Goal: Task Accomplishment & Management: Manage account settings

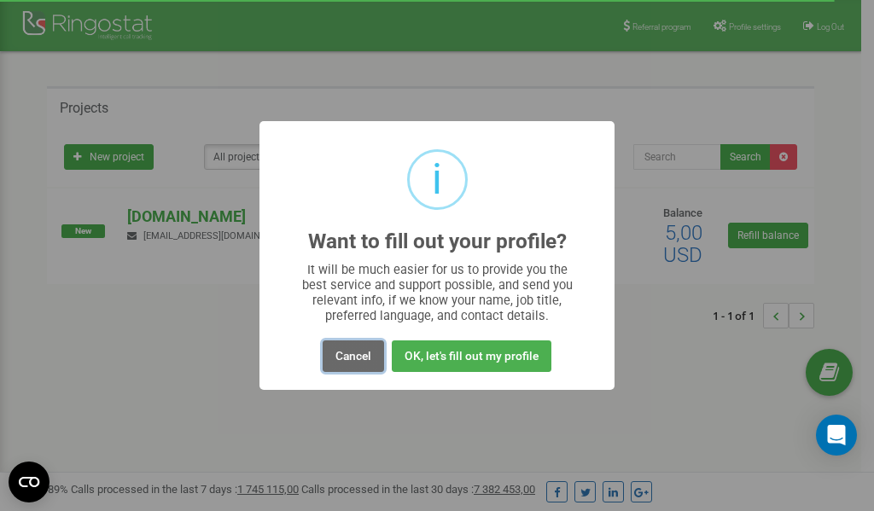
click at [359, 358] on button "Cancel" at bounding box center [353, 356] width 61 height 32
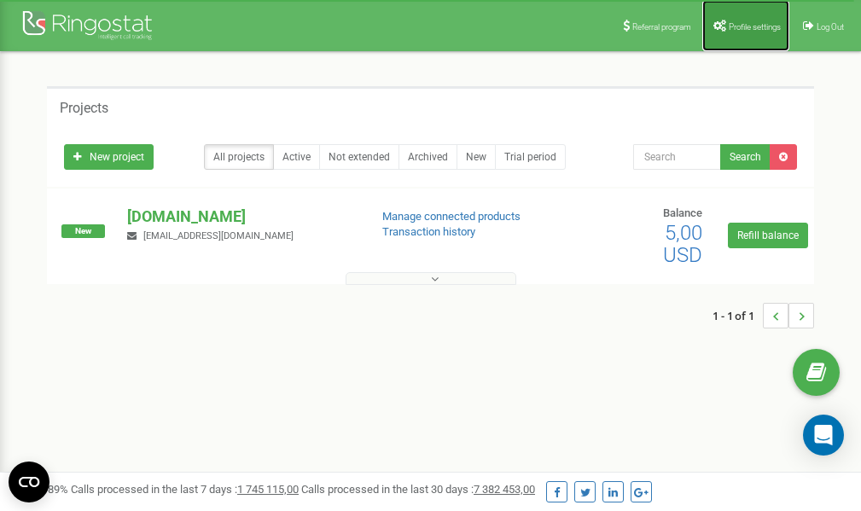
click at [731, 23] on span "Profile settings" at bounding box center [755, 26] width 52 height 9
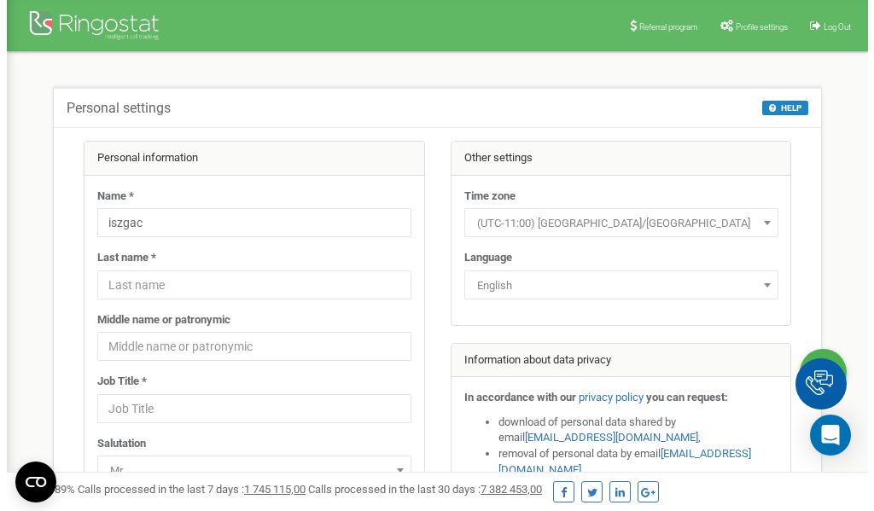
scroll to position [85, 0]
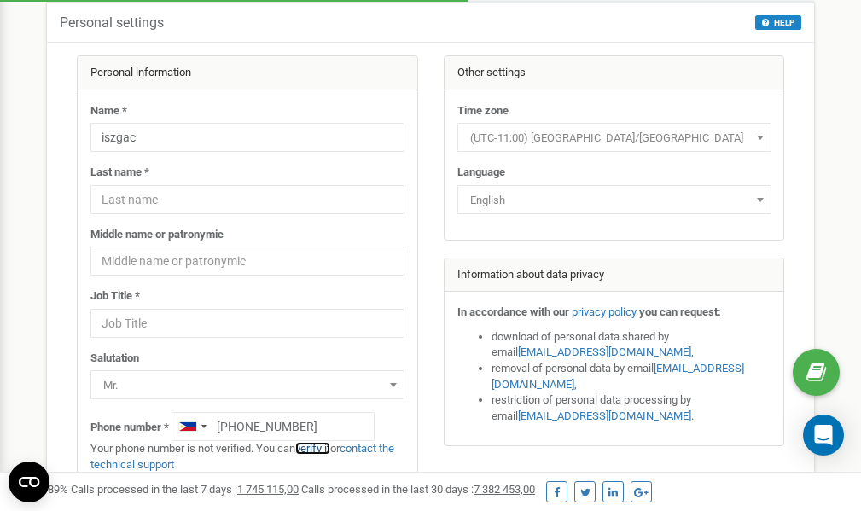
click at [321, 450] on link "verify it" at bounding box center [312, 448] width 35 height 13
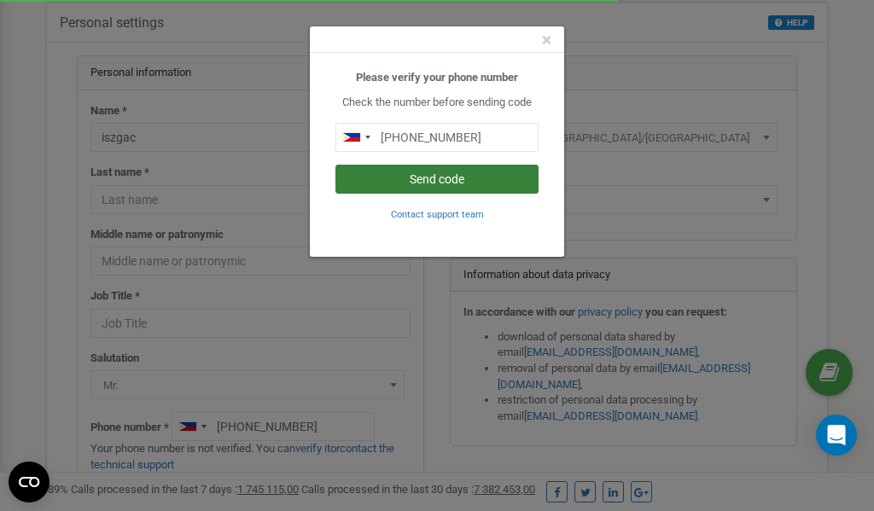
click at [474, 180] on button "Send code" at bounding box center [436, 179] width 203 height 29
